Goal: Go to known website: Go to known website

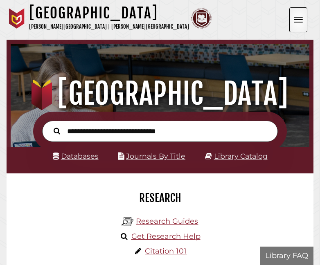
scroll to position [98, 295]
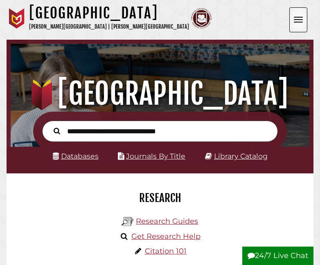
click at [300, 20] on button "Open the menu" at bounding box center [298, 19] width 18 height 25
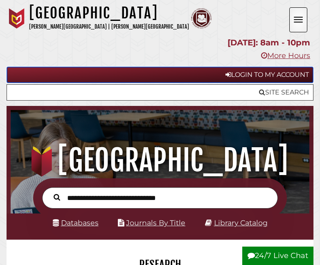
click at [273, 72] on link "Login to My Account" at bounding box center [160, 75] width 307 height 16
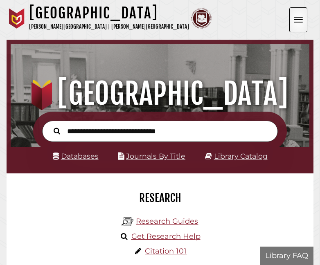
scroll to position [98, 295]
click at [311, 14] on nav "Hekman Library Calvin University | Calvin Theological Seminary .cls-1 { fill: #…" at bounding box center [160, 20] width 307 height 40
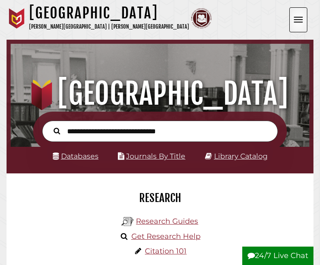
click at [307, 17] on button "Open the menu" at bounding box center [298, 19] width 18 height 25
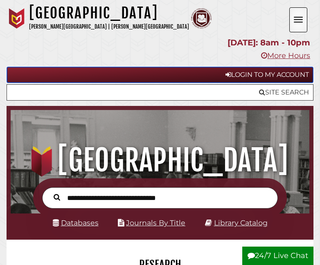
click at [256, 80] on link "Login to My Account" at bounding box center [160, 75] width 307 height 16
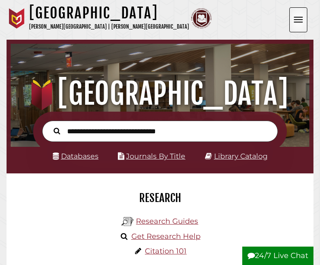
scroll to position [98, 295]
click at [304, 18] on button "Open the menu" at bounding box center [298, 19] width 18 height 25
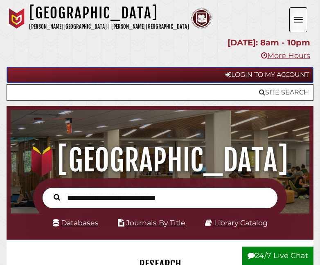
click at [242, 79] on link "Login to My Account" at bounding box center [160, 75] width 307 height 16
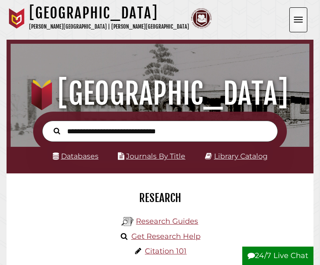
scroll to position [79, 295]
click at [304, 13] on button "Open the menu" at bounding box center [298, 19] width 18 height 25
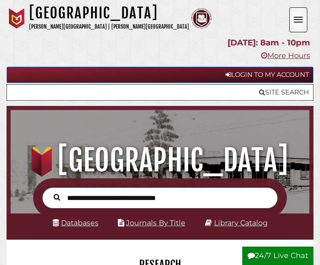
click at [237, 74] on link "Login to My Account" at bounding box center [160, 75] width 307 height 16
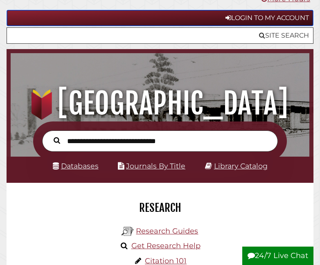
scroll to position [57, 0]
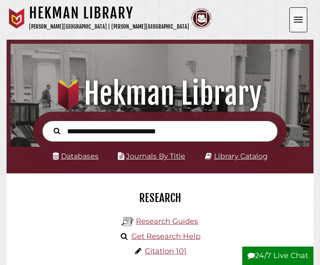
click at [293, 18] on button "Open the menu" at bounding box center [298, 19] width 18 height 25
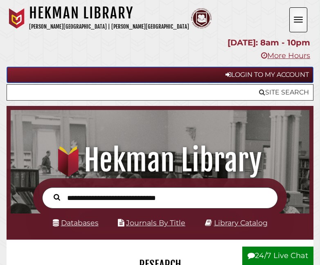
click at [235, 70] on link "Login to My Account" at bounding box center [160, 75] width 307 height 16
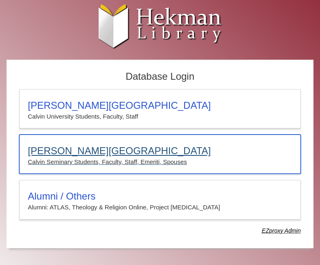
click at [123, 156] on h3 "[PERSON_NAME][GEOGRAPHIC_DATA]" at bounding box center [160, 150] width 264 height 11
